Goal: Transaction & Acquisition: Purchase product/service

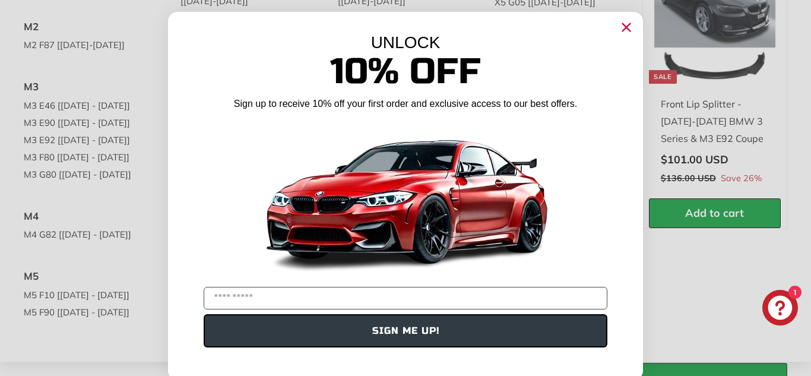
scroll to position [216, 0]
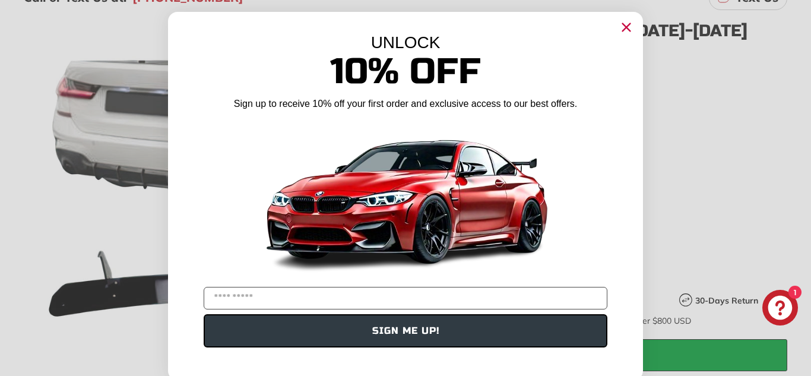
click at [628, 27] on circle "Close dialog" at bounding box center [626, 27] width 18 height 18
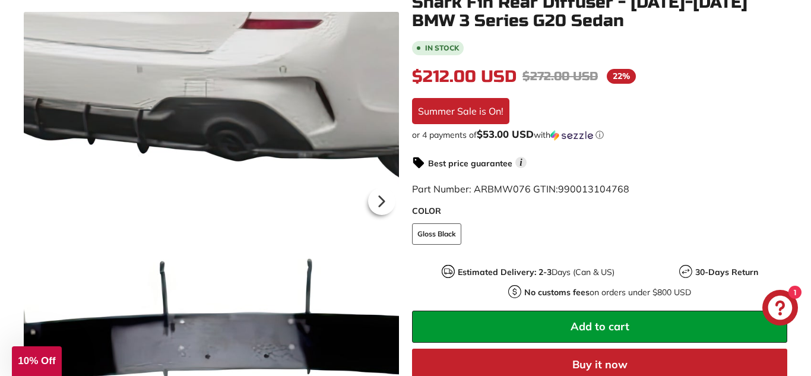
scroll to position [252, 0]
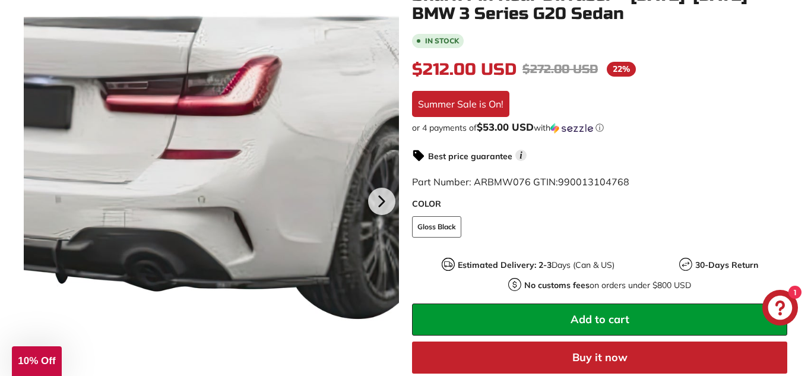
click at [280, 83] on div at bounding box center [211, 200] width 374 height 376
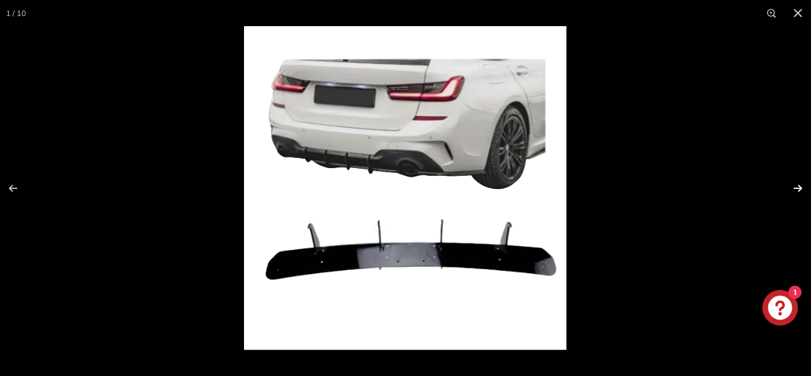
click at [795, 187] on button at bounding box center [790, 187] width 42 height 59
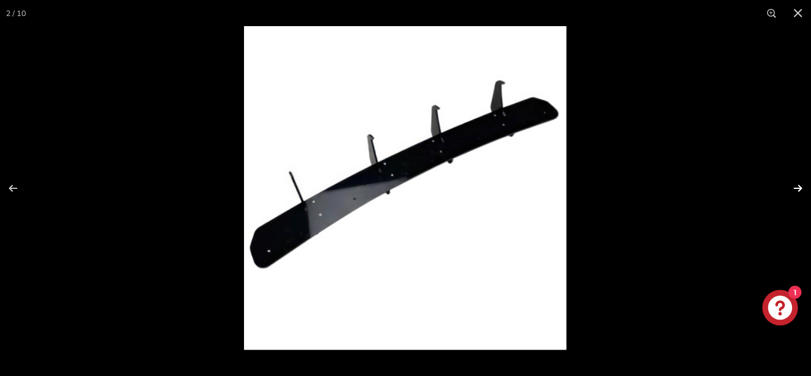
click at [795, 187] on button at bounding box center [790, 187] width 42 height 59
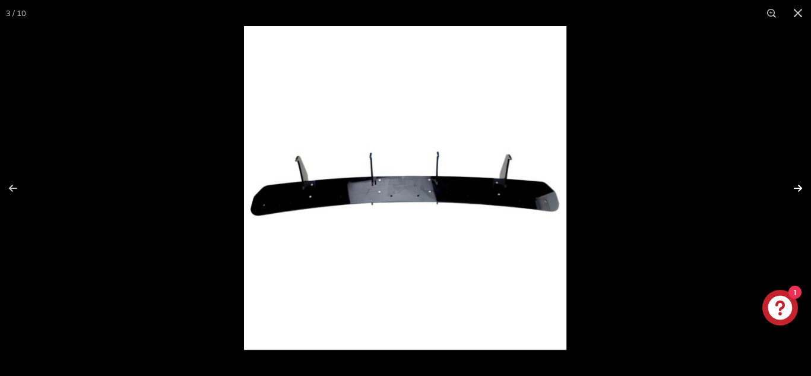
click at [795, 187] on button at bounding box center [790, 187] width 42 height 59
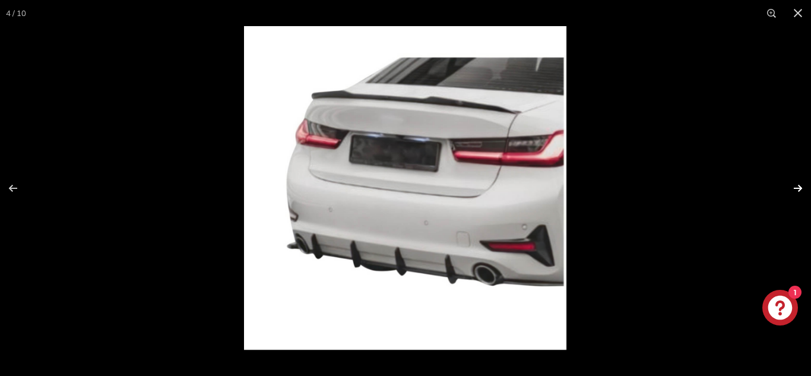
click at [795, 187] on button at bounding box center [790, 187] width 42 height 59
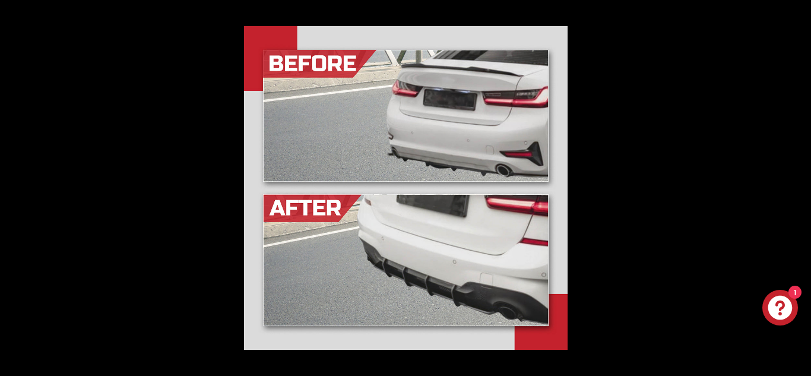
click at [795, 187] on button at bounding box center [790, 187] width 42 height 59
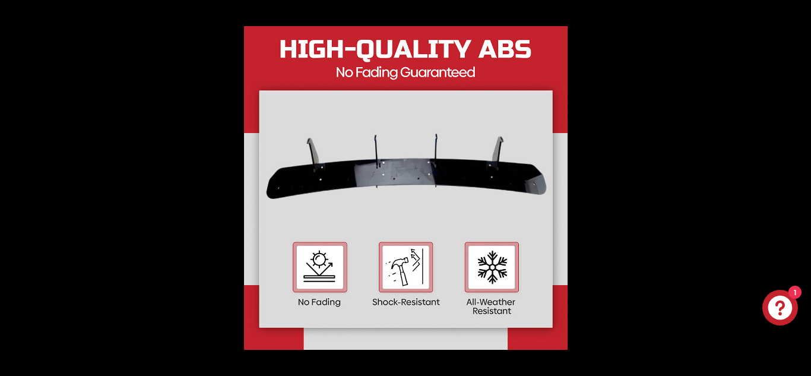
scroll to position [0, 164]
click at [795, 187] on button at bounding box center [790, 187] width 42 height 59
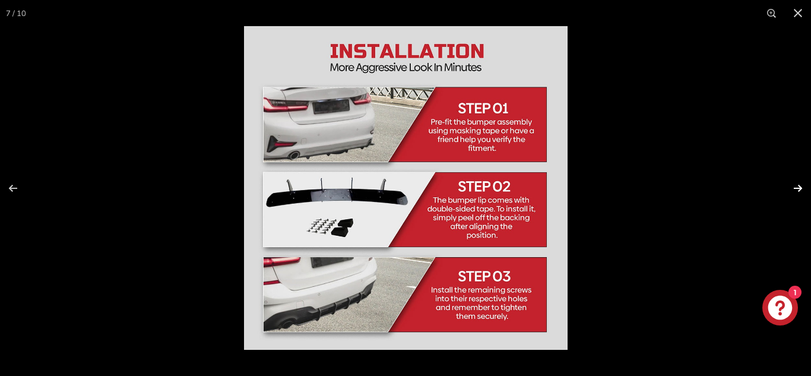
click at [802, 185] on button at bounding box center [790, 187] width 42 height 59
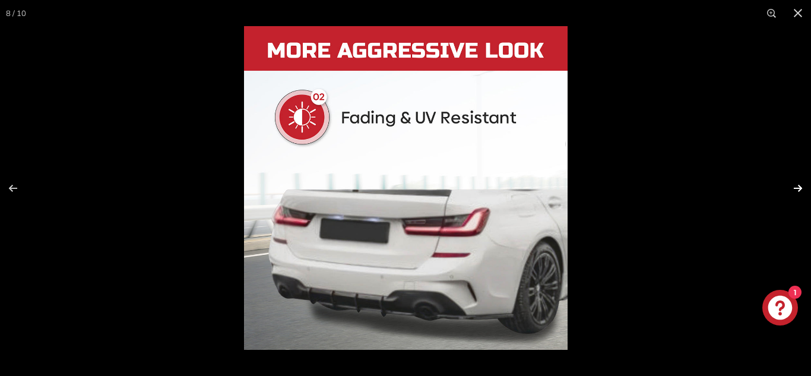
click at [790, 185] on button at bounding box center [790, 187] width 42 height 59
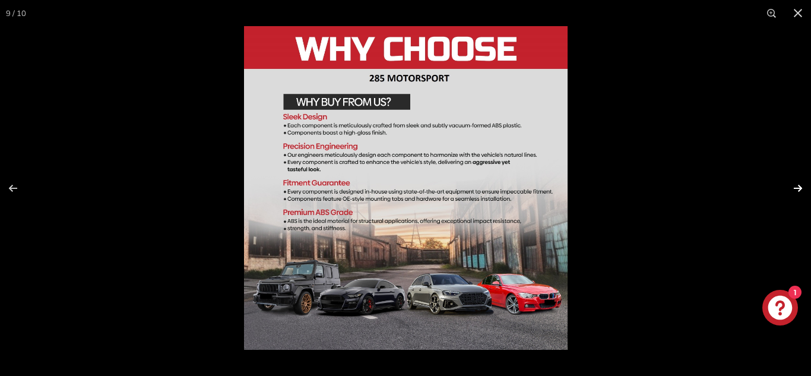
scroll to position [0, 264]
click at [790, 185] on button at bounding box center [790, 187] width 42 height 59
